Goal: Check status: Check status

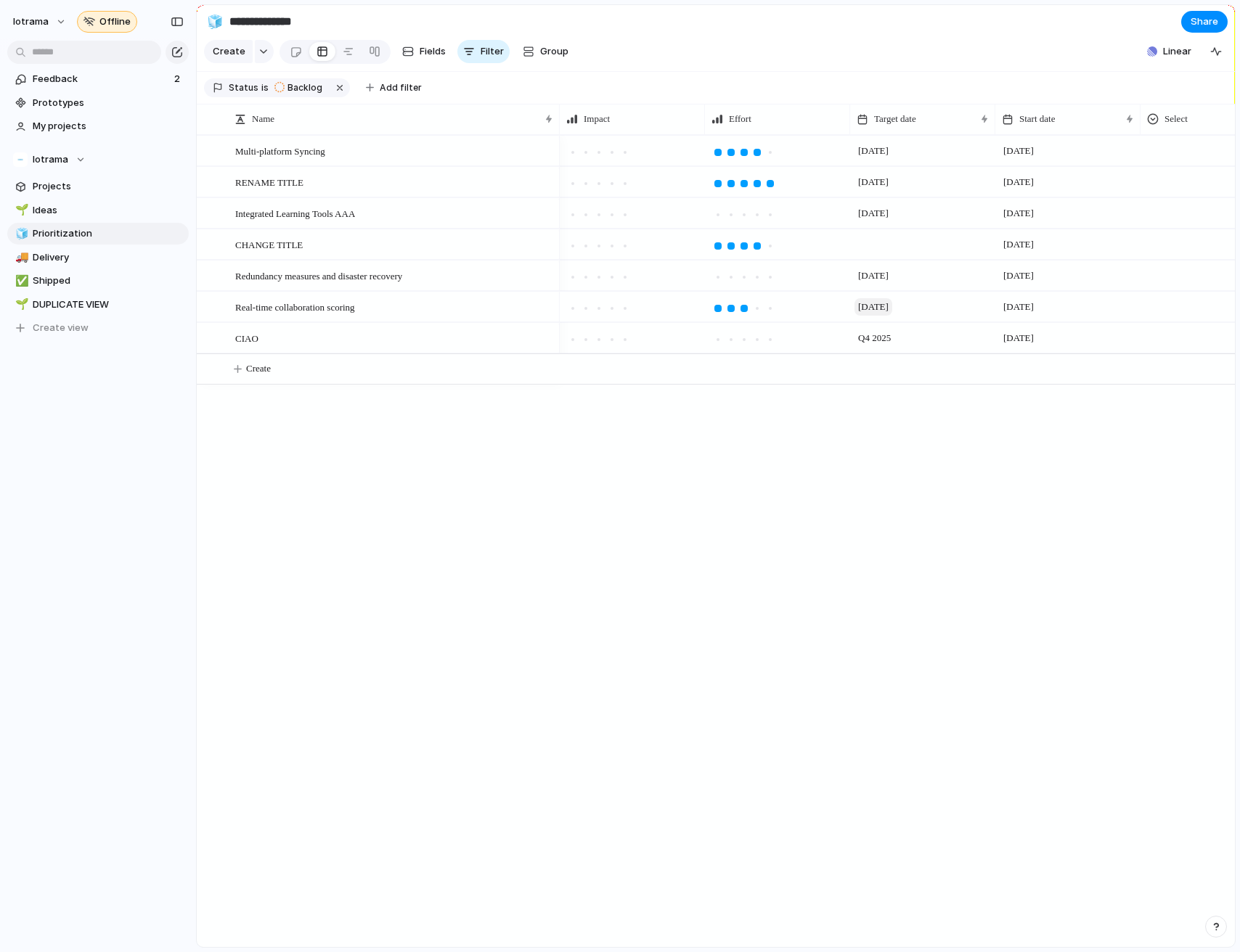
click at [882, 309] on span "[DATE]" at bounding box center [873, 307] width 38 height 18
click at [1066, 377] on button "Go to the Next Month" at bounding box center [1069, 374] width 21 height 21
click at [1043, 375] on button "Go to the Previous Month" at bounding box center [1044, 374] width 21 height 21
click at [888, 631] on span "[DATE]" at bounding box center [880, 631] width 30 height 15
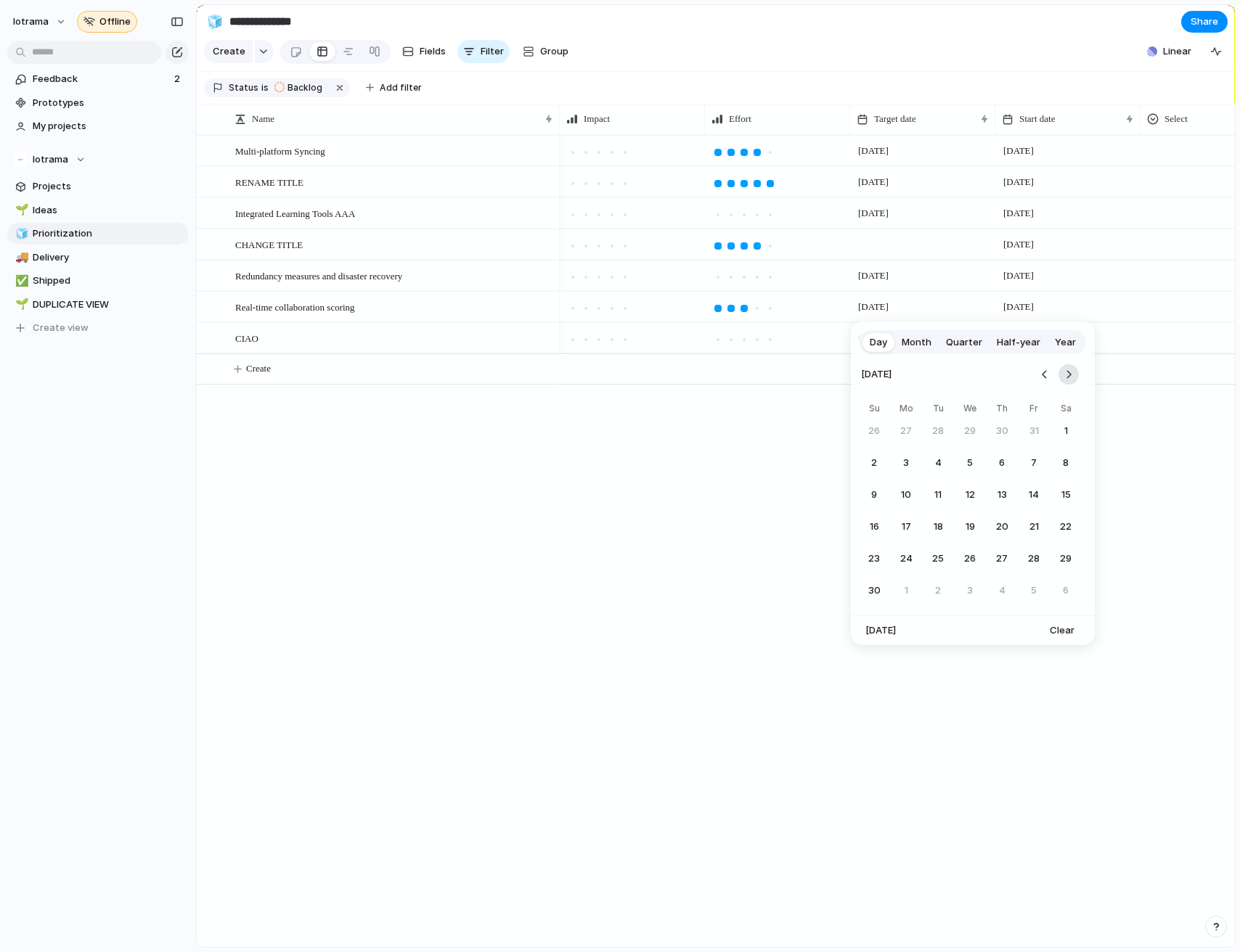
click at [1075, 371] on button "Go to the Next Month" at bounding box center [1069, 374] width 21 height 21
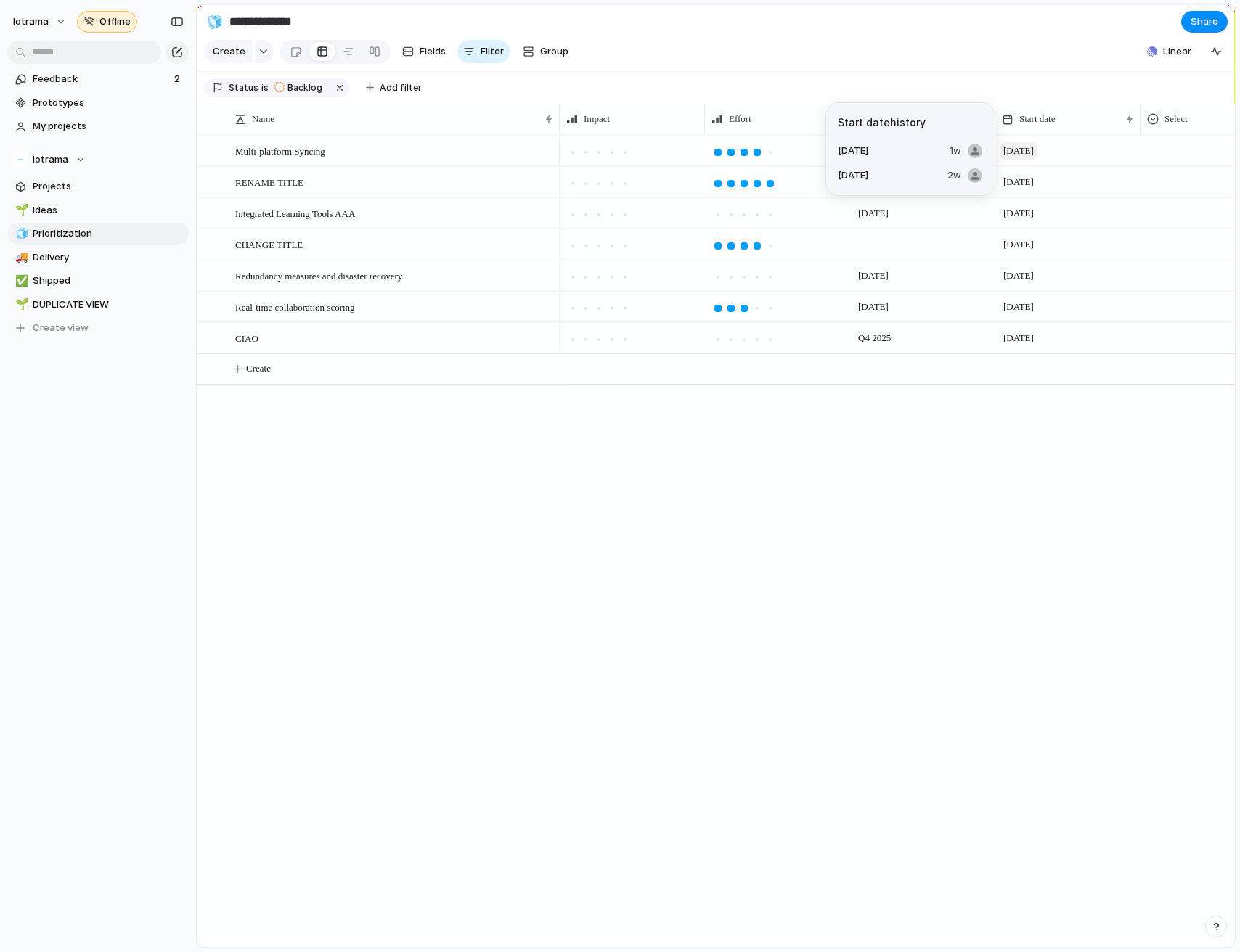
click at [1037, 151] on span "[DATE]" at bounding box center [1018, 151] width 38 height 18
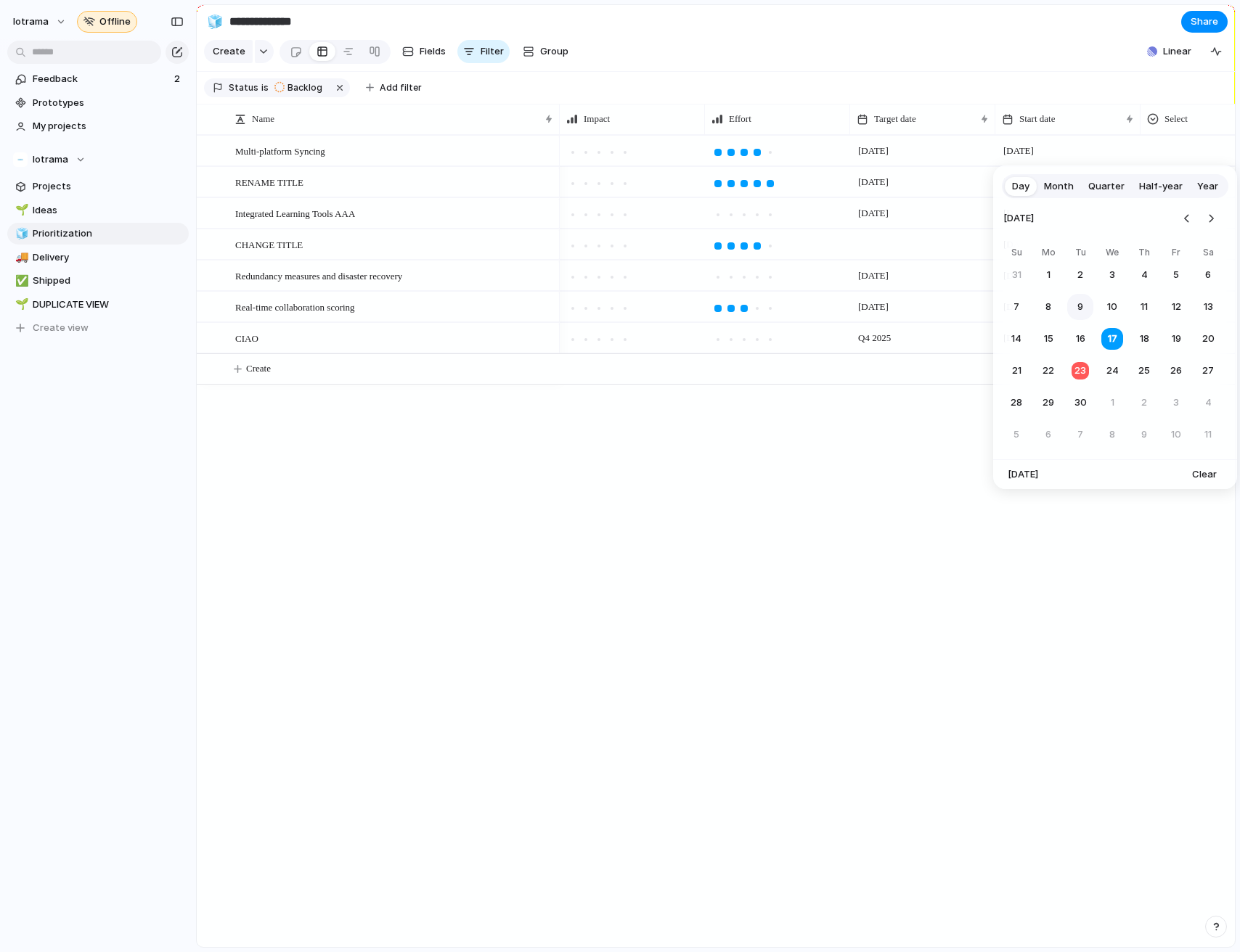
click at [1074, 304] on button "9" at bounding box center [1080, 307] width 26 height 26
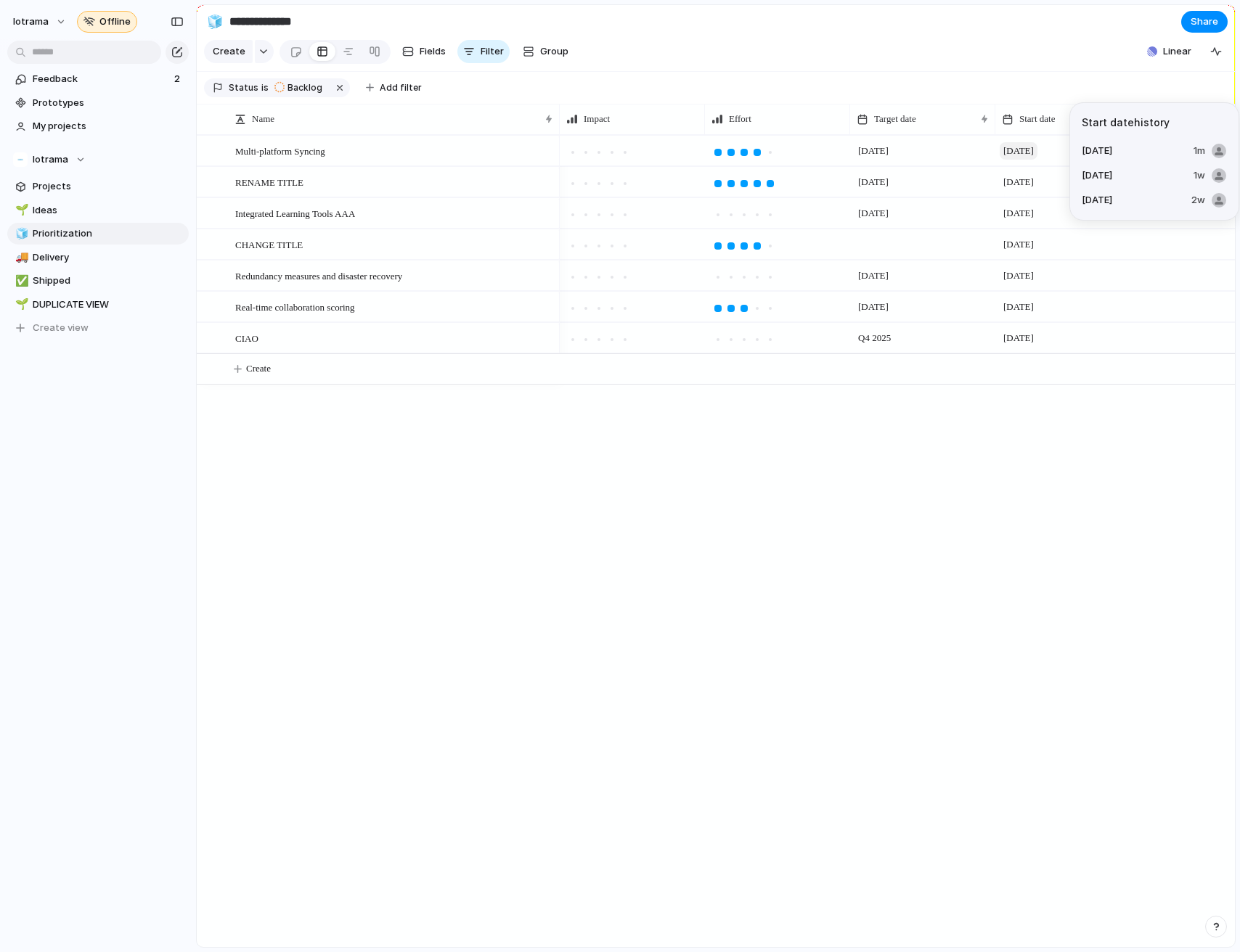
click at [1027, 146] on span "[DATE]" at bounding box center [1018, 151] width 38 height 18
